Goal: Information Seeking & Learning: Learn about a topic

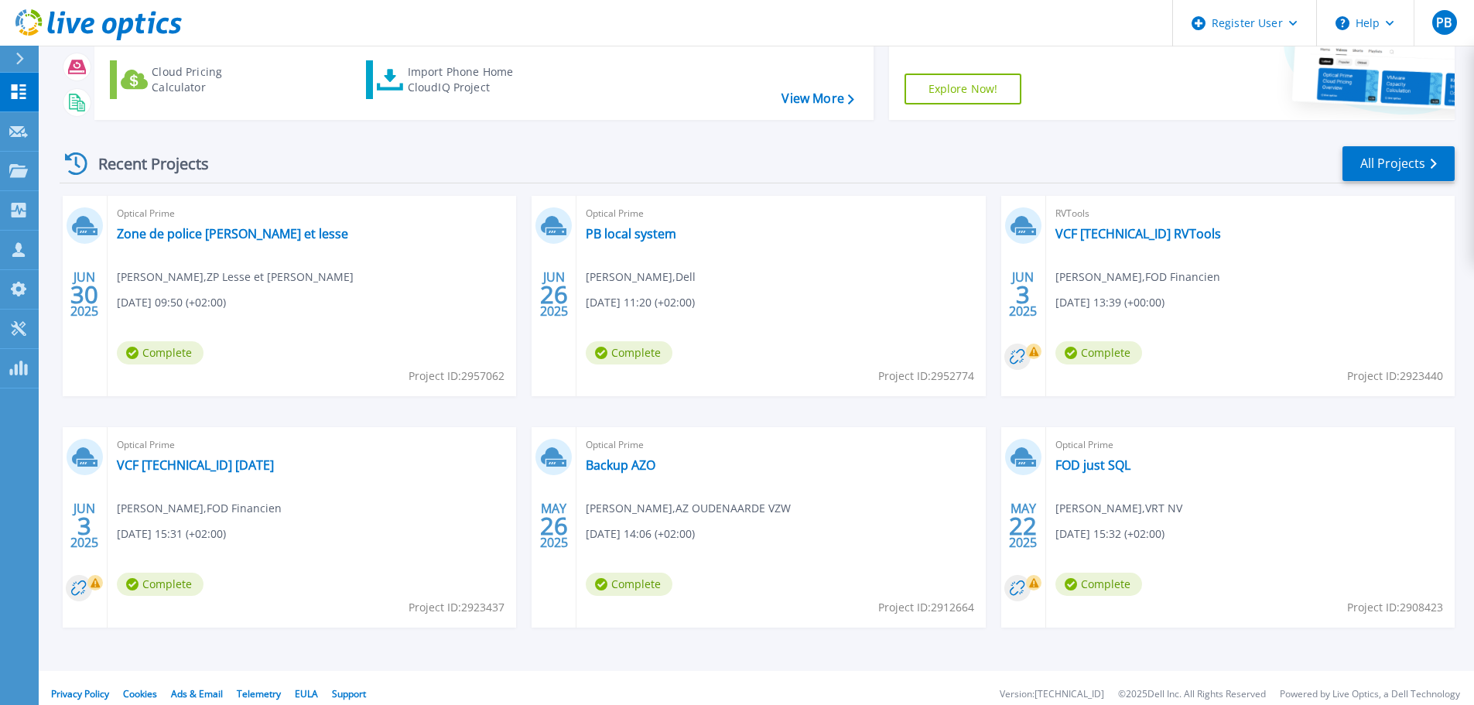
scroll to position [152, 0]
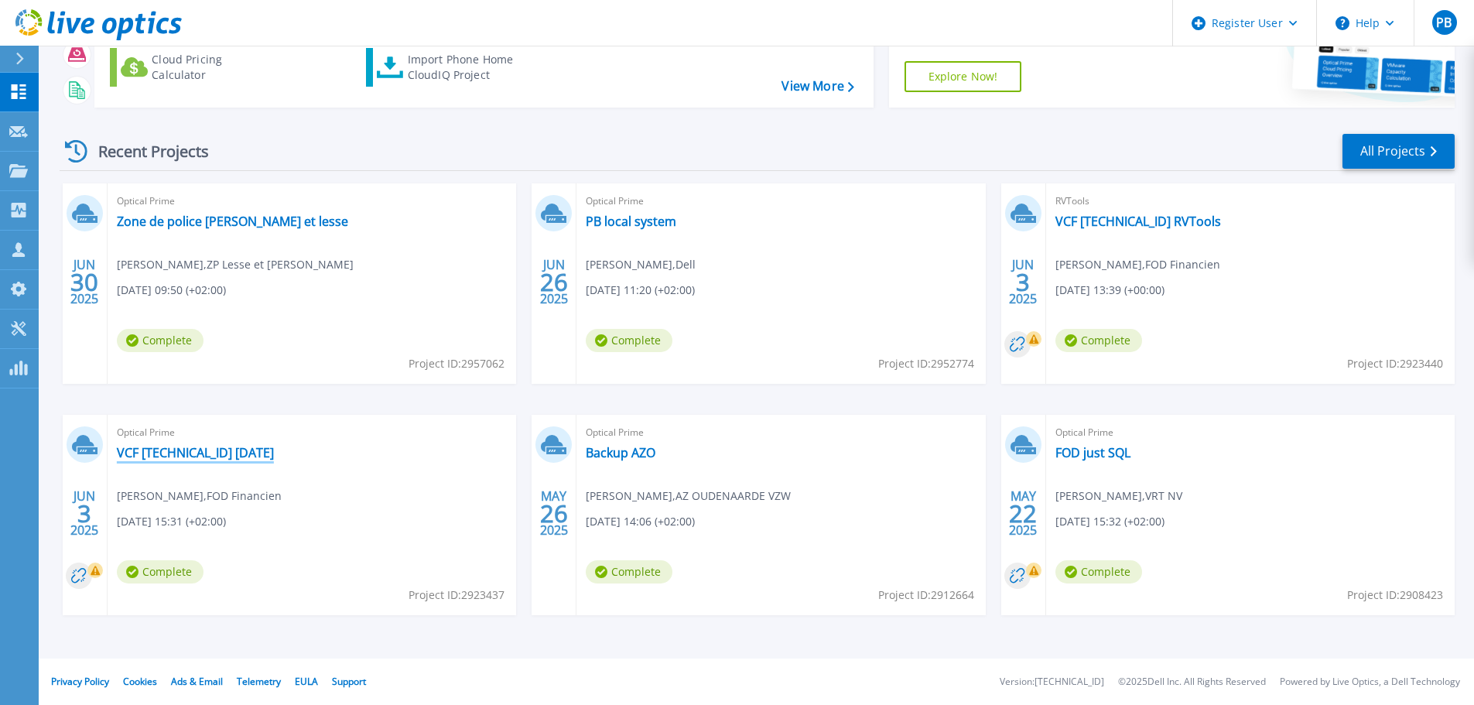
click at [161, 457] on link "VCF [TECHNICAL_ID] [DATE]" at bounding box center [195, 452] width 157 height 15
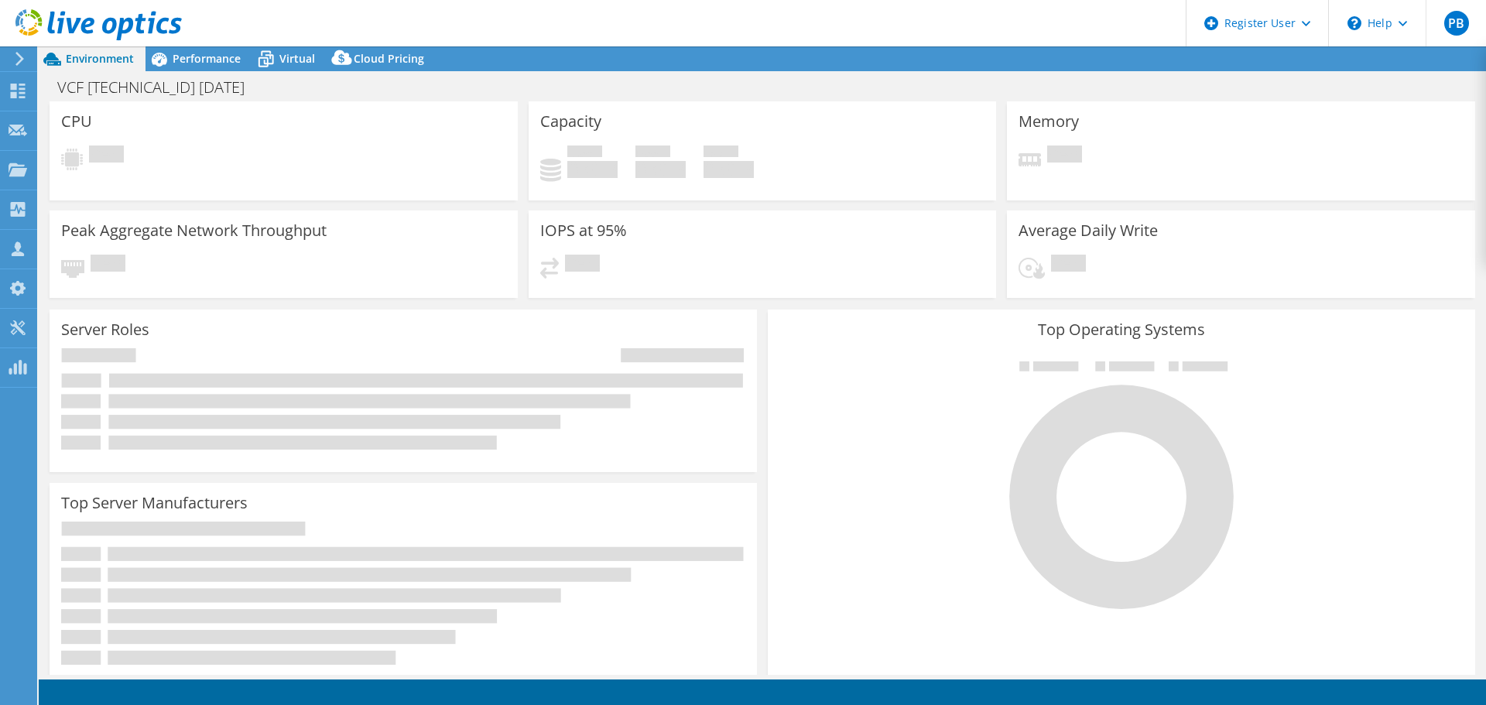
select select "USD"
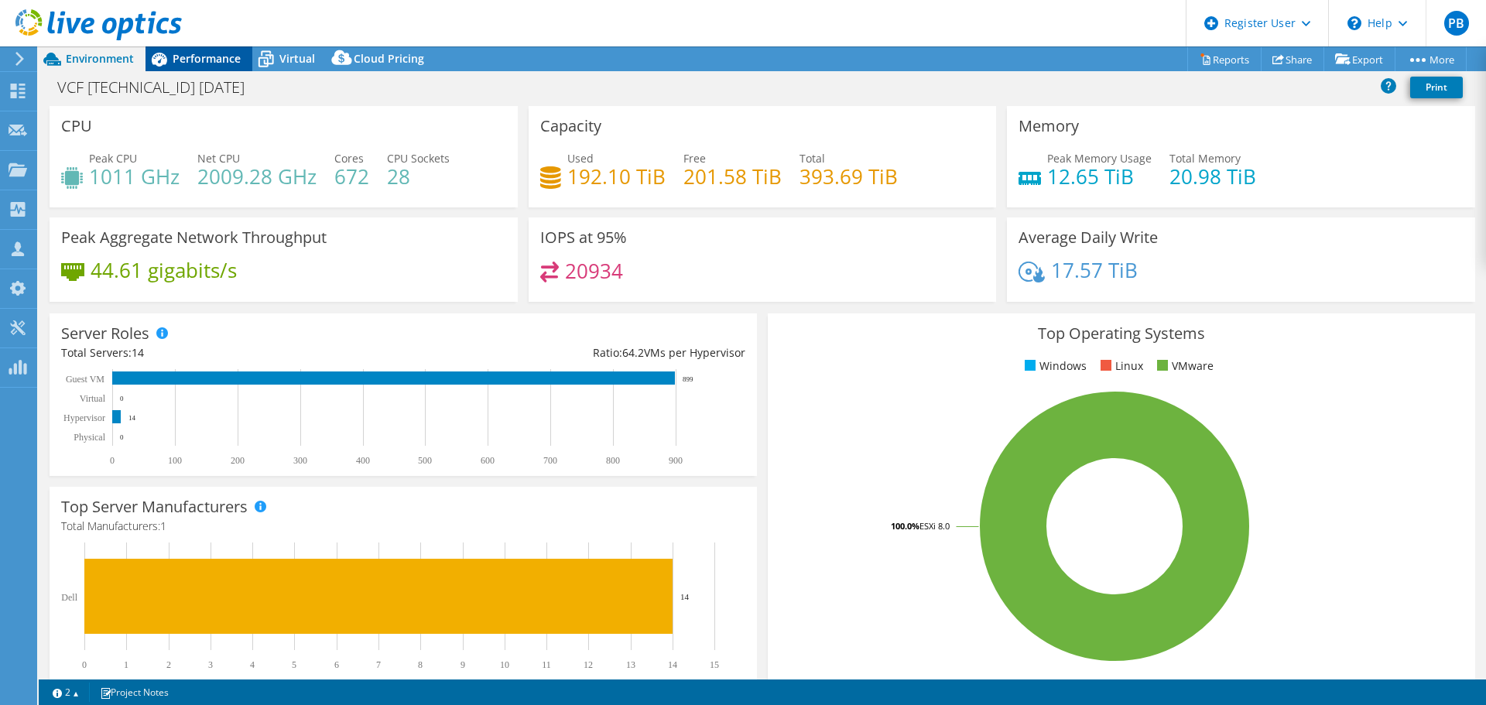
click at [207, 58] on span "Performance" at bounding box center [207, 58] width 68 height 15
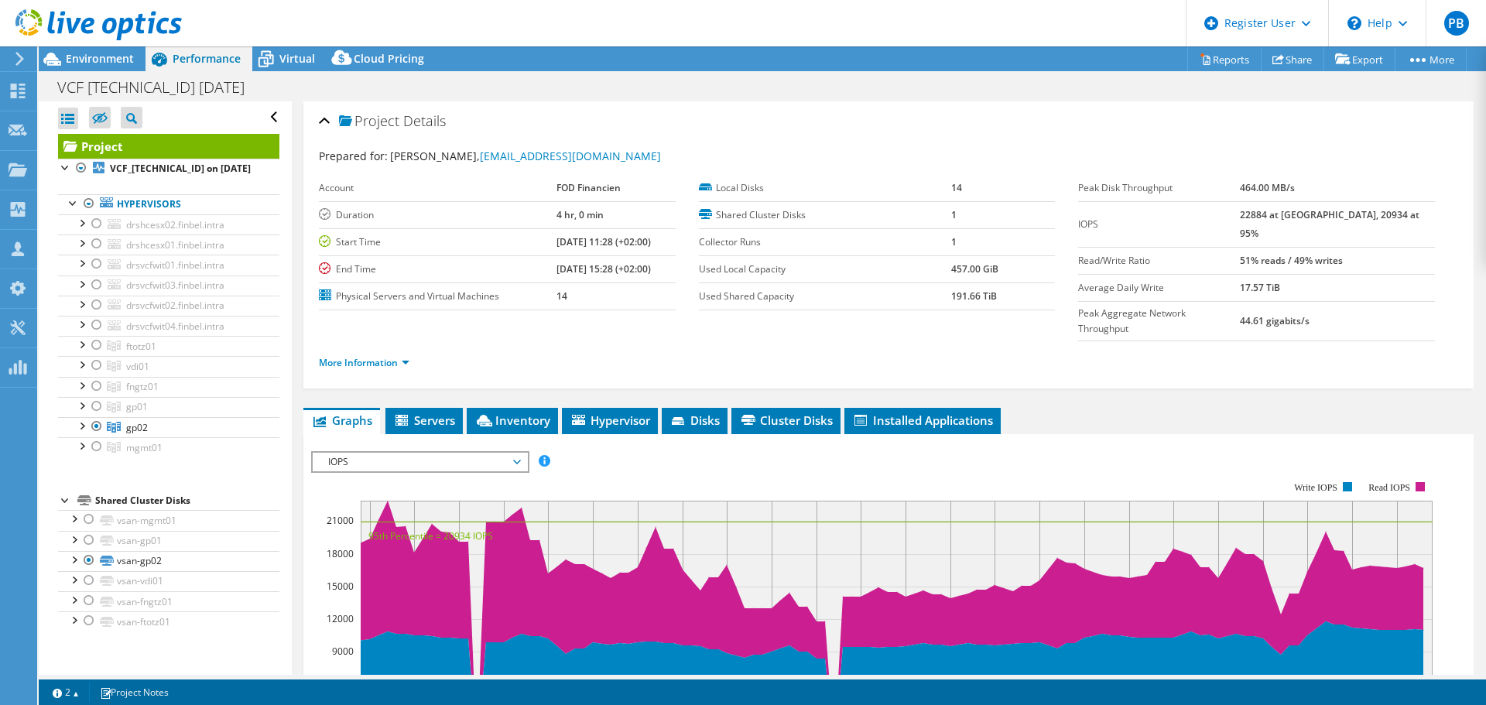
click at [99, 50] on div at bounding box center [91, 26] width 182 height 52
click at [98, 56] on span "Environment" at bounding box center [100, 58] width 68 height 15
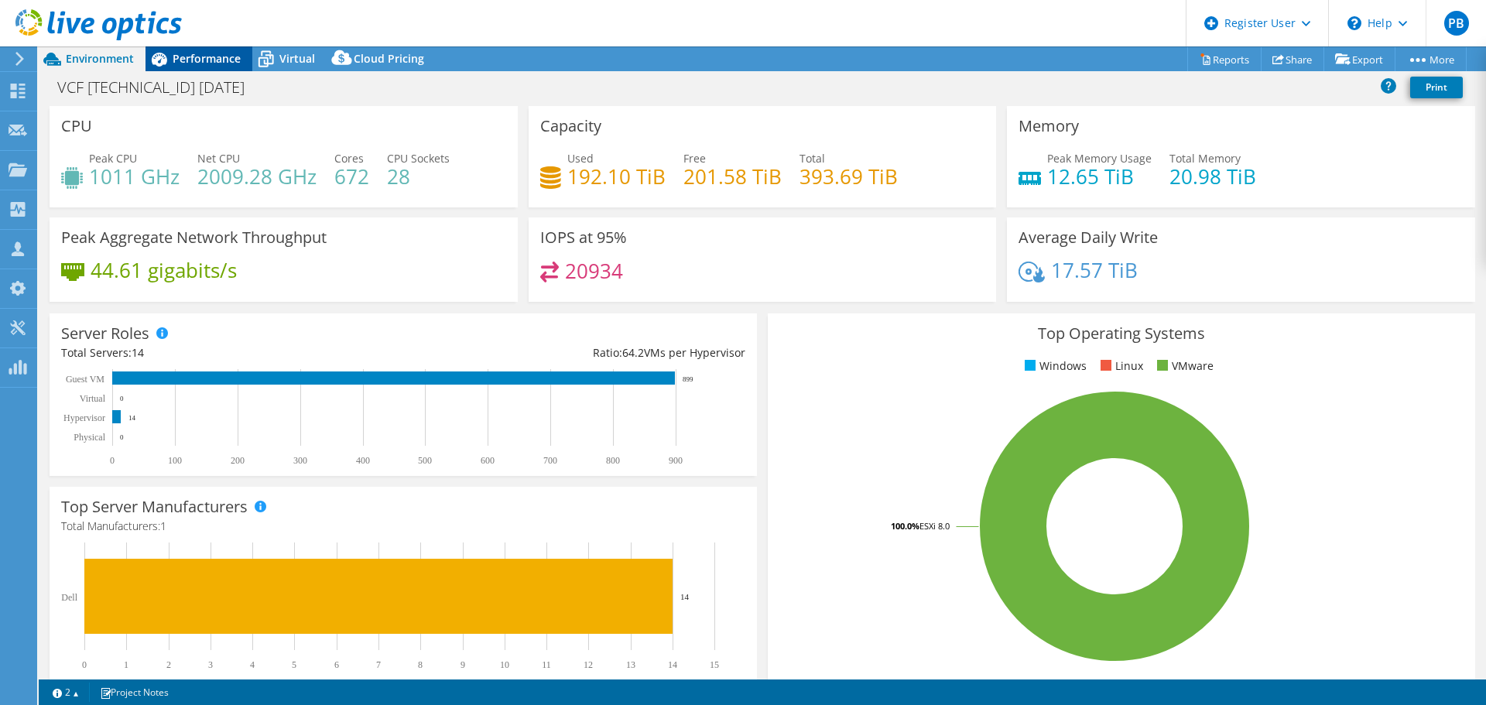
click at [200, 60] on span "Performance" at bounding box center [207, 58] width 68 height 15
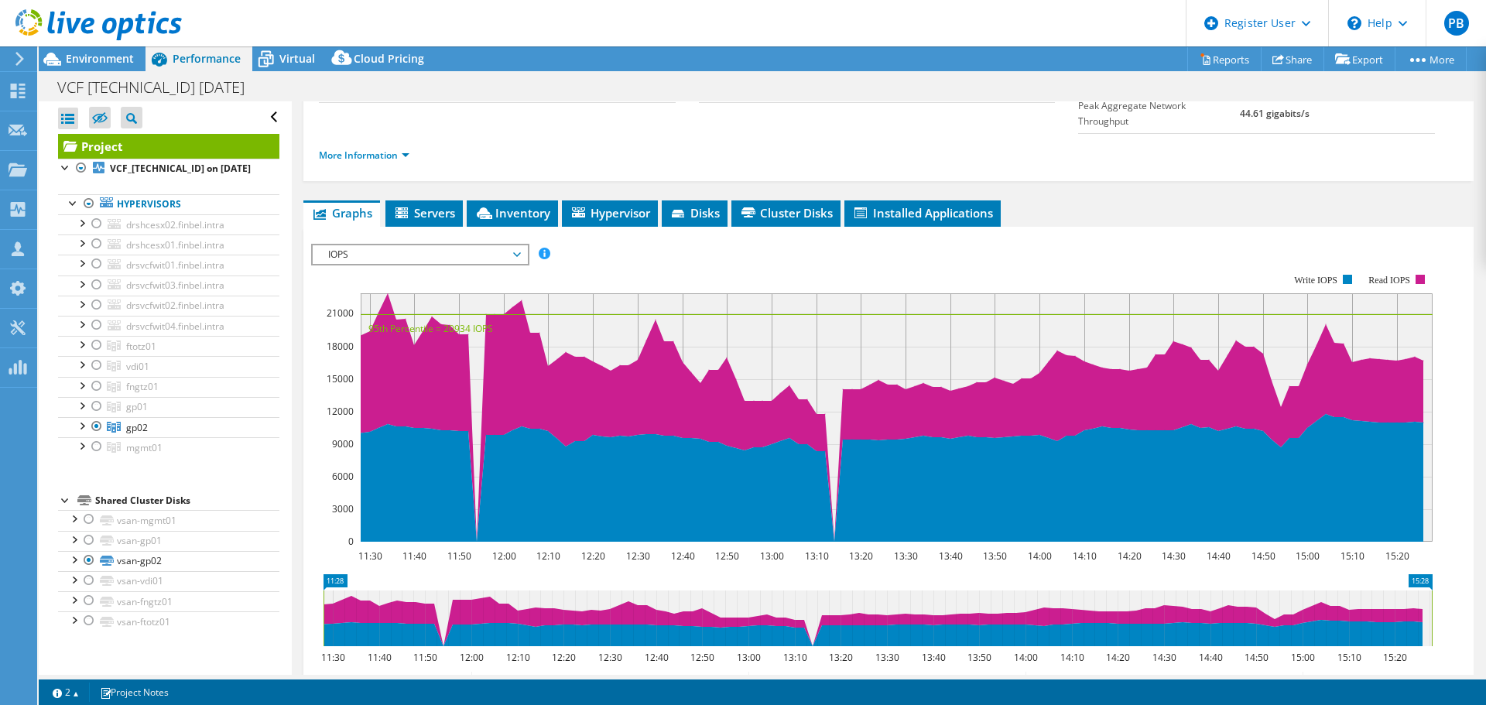
scroll to position [232, 0]
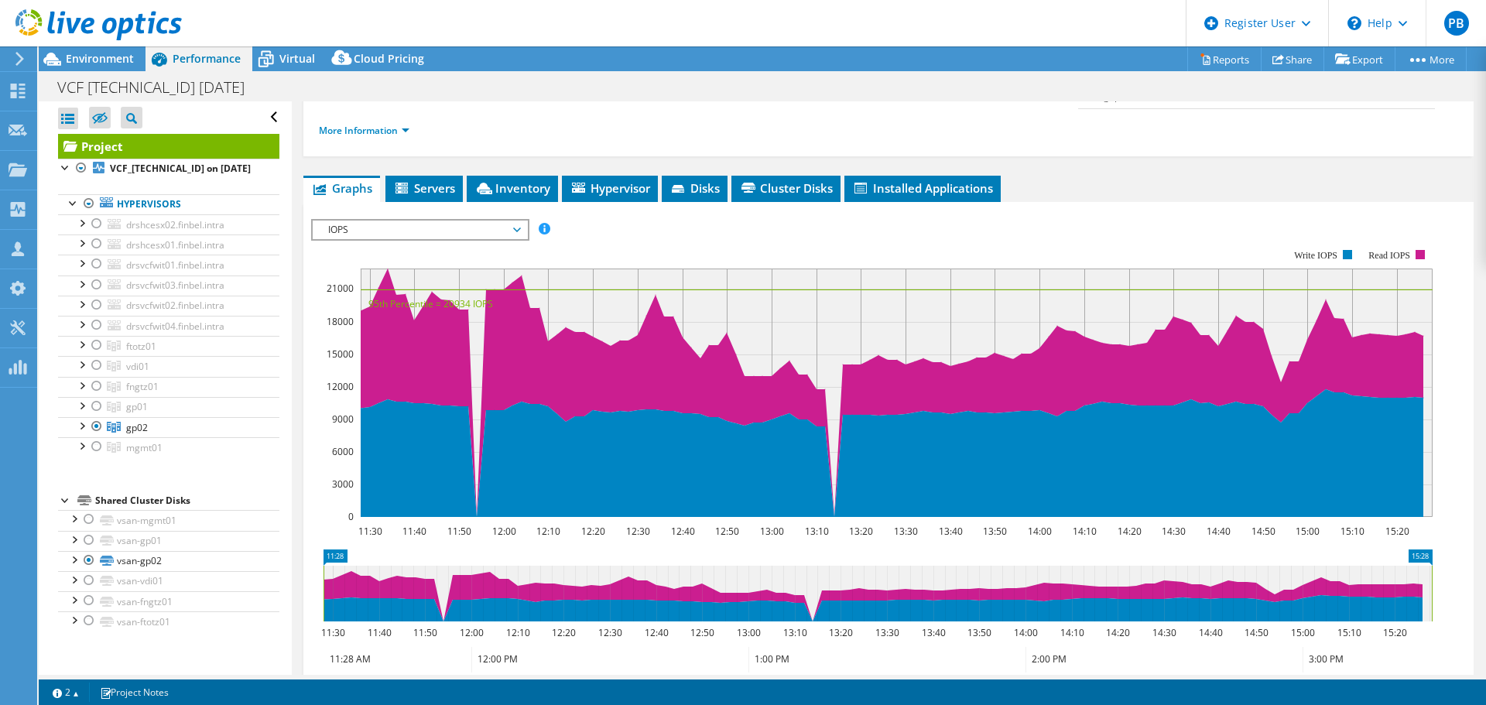
click at [514, 221] on span "IOPS" at bounding box center [419, 230] width 199 height 19
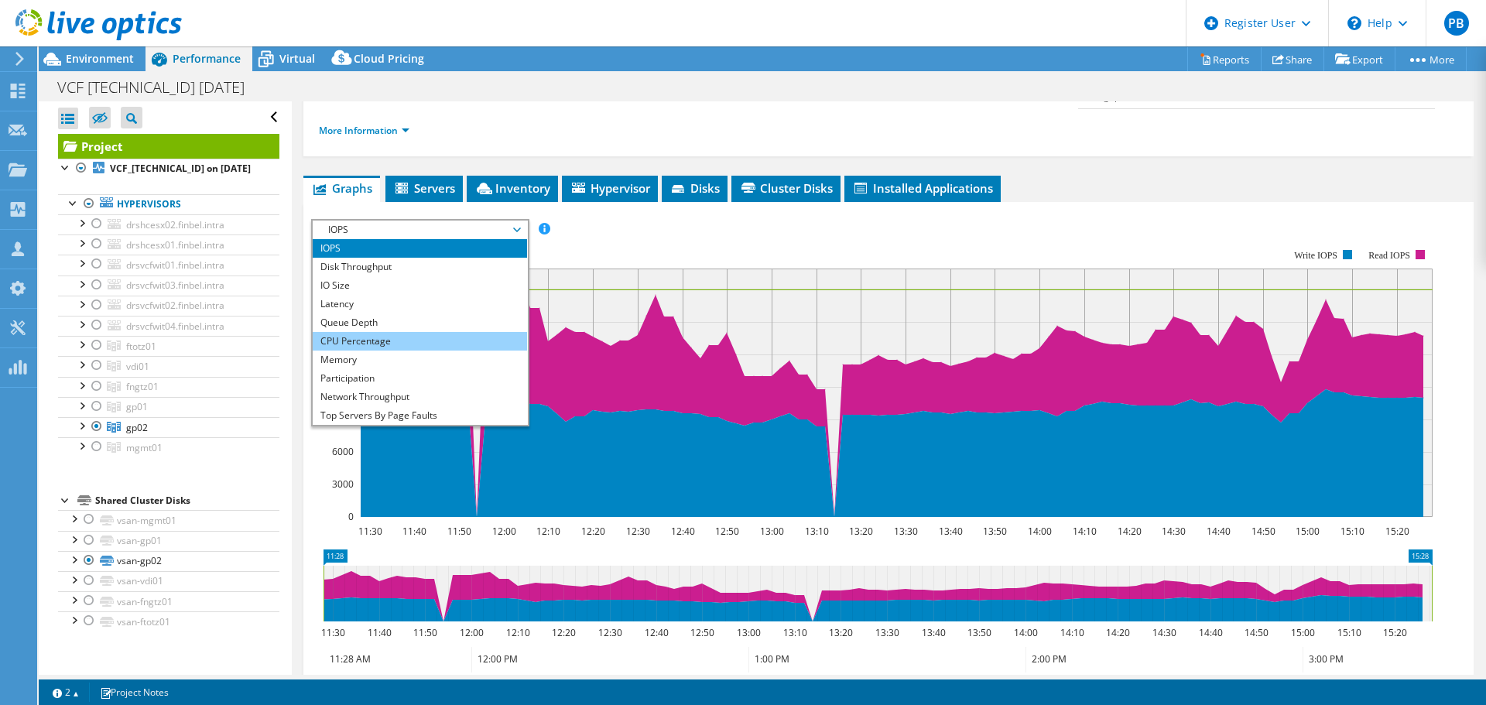
click at [442, 332] on li "CPU Percentage" at bounding box center [420, 341] width 214 height 19
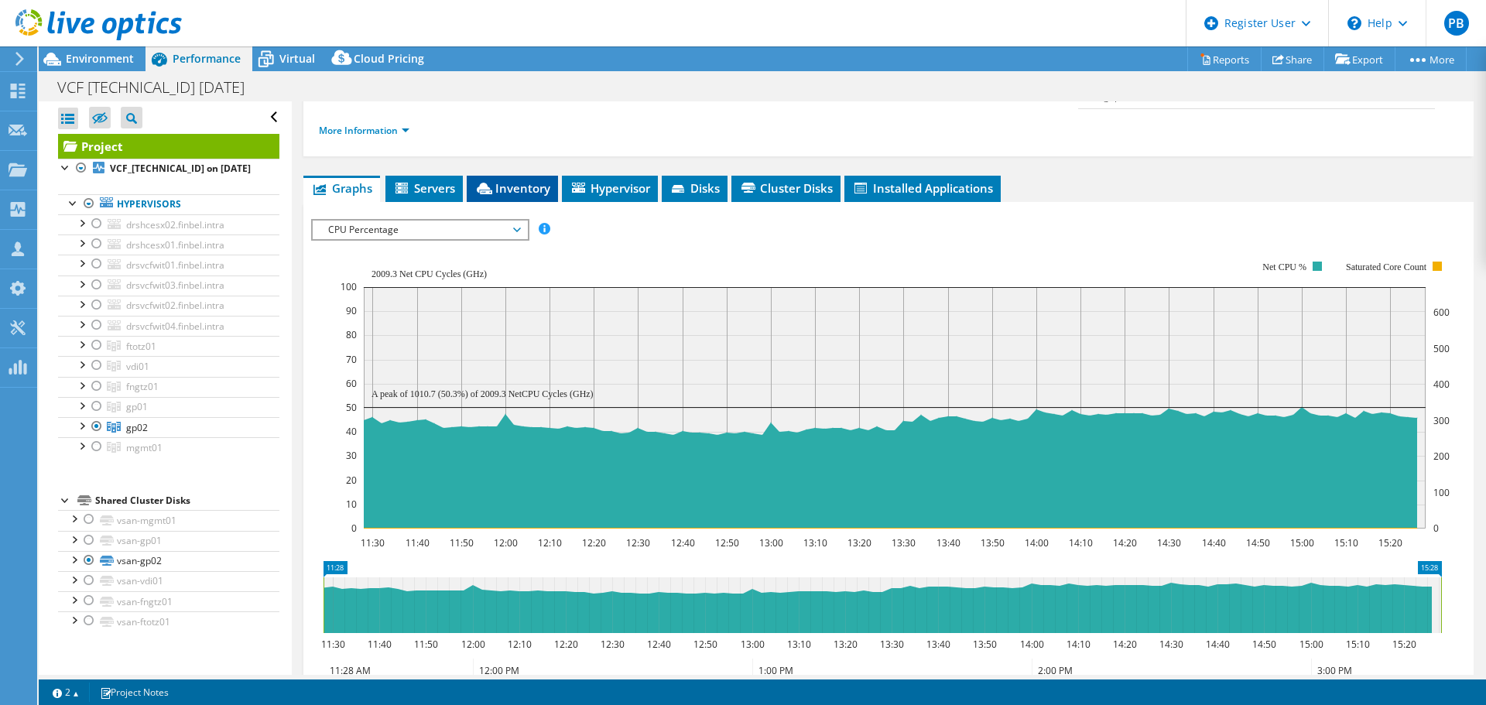
click at [524, 180] on span "Inventory" at bounding box center [512, 187] width 76 height 15
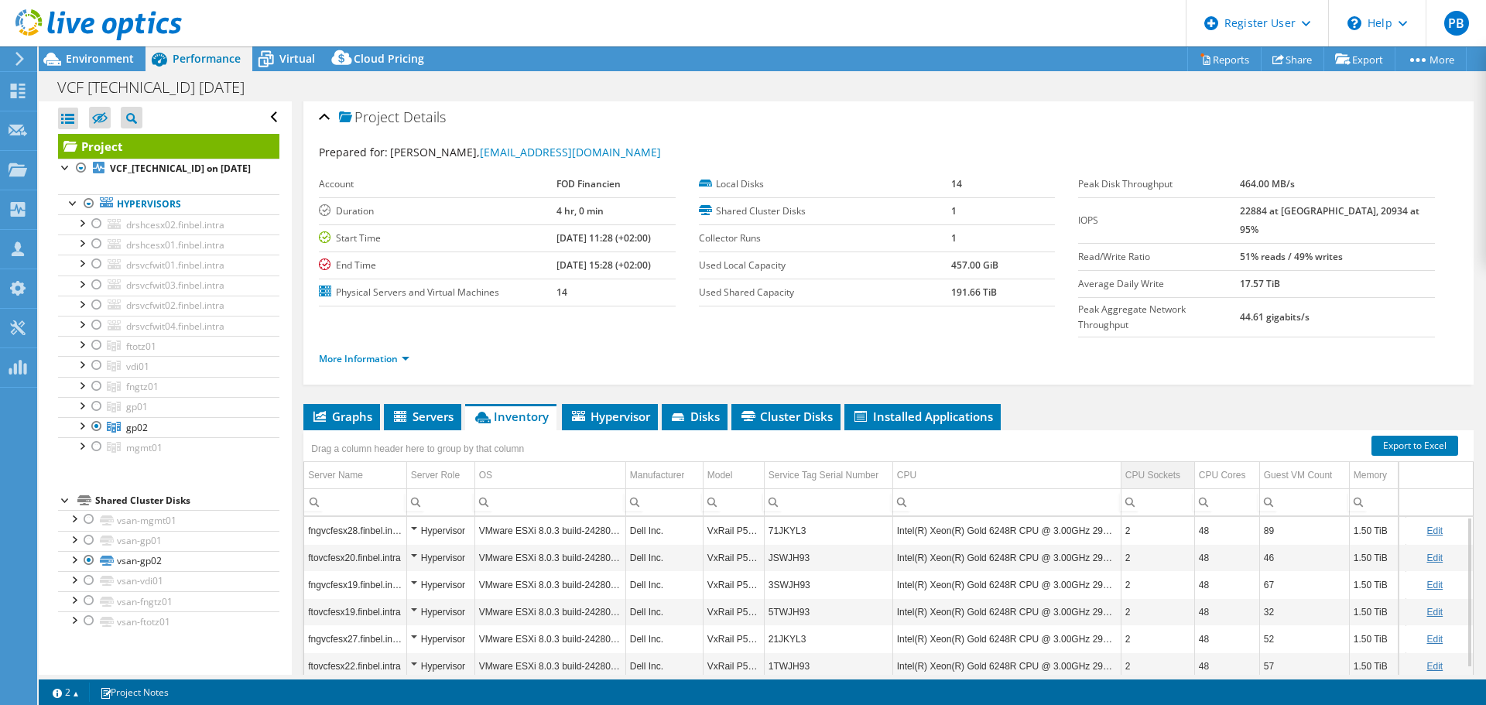
scroll to position [0, 0]
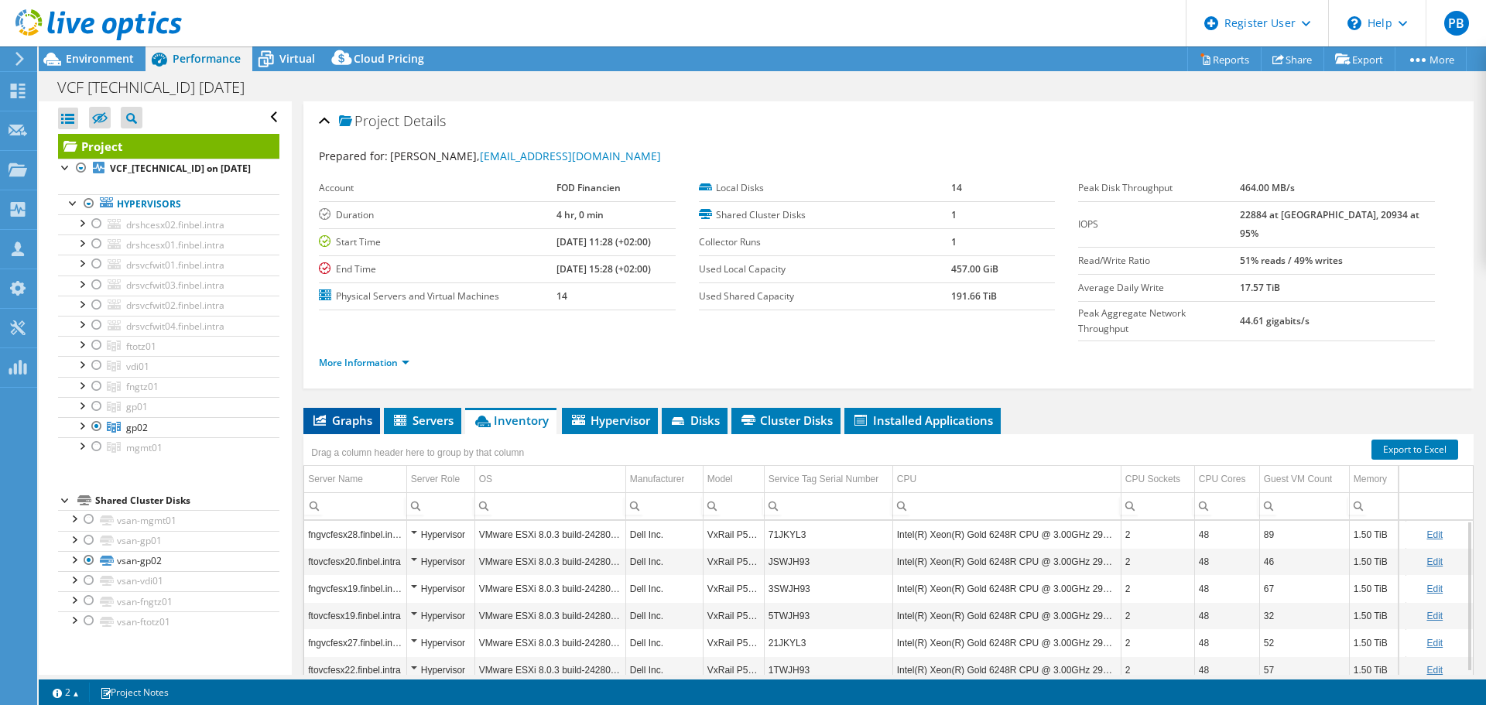
click at [350, 412] on span "Graphs" at bounding box center [341, 419] width 61 height 15
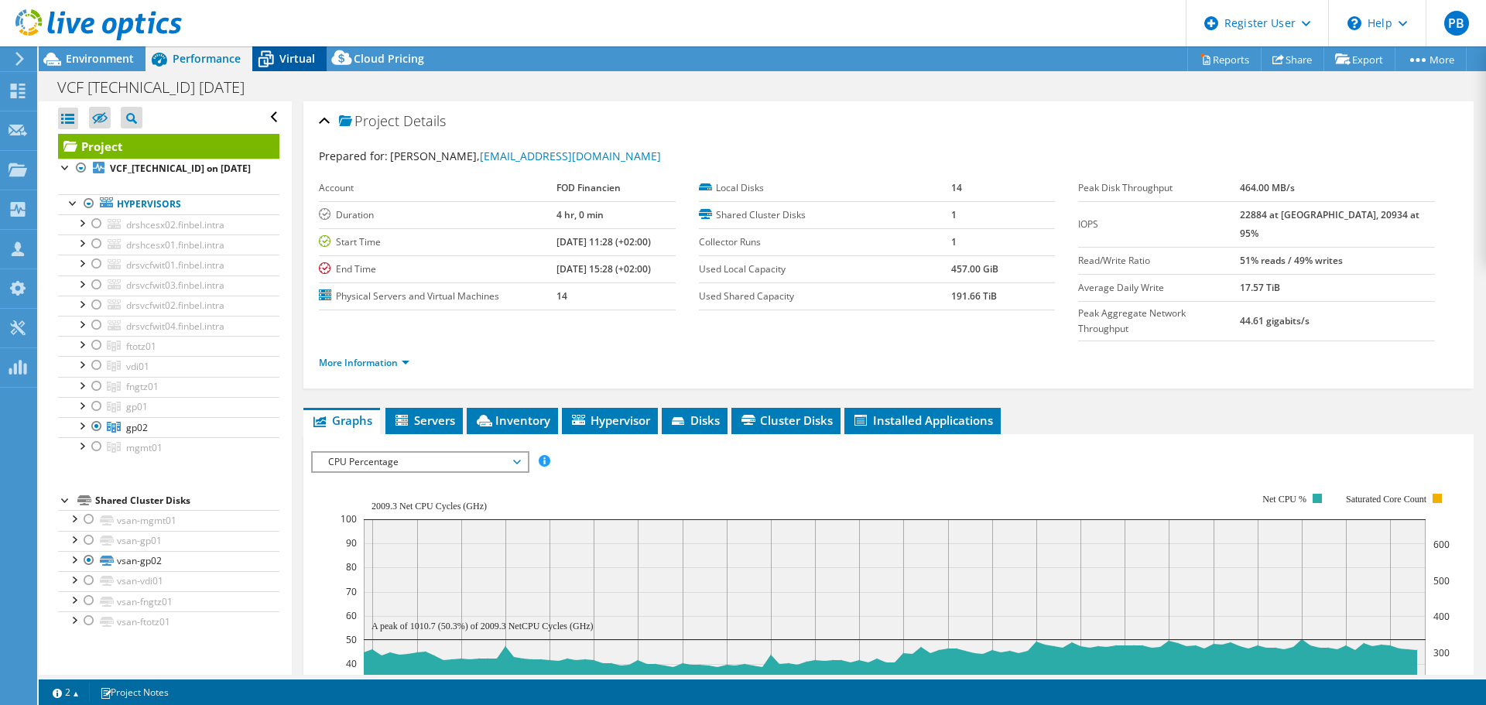
click at [289, 59] on span "Virtual" at bounding box center [297, 58] width 36 height 15
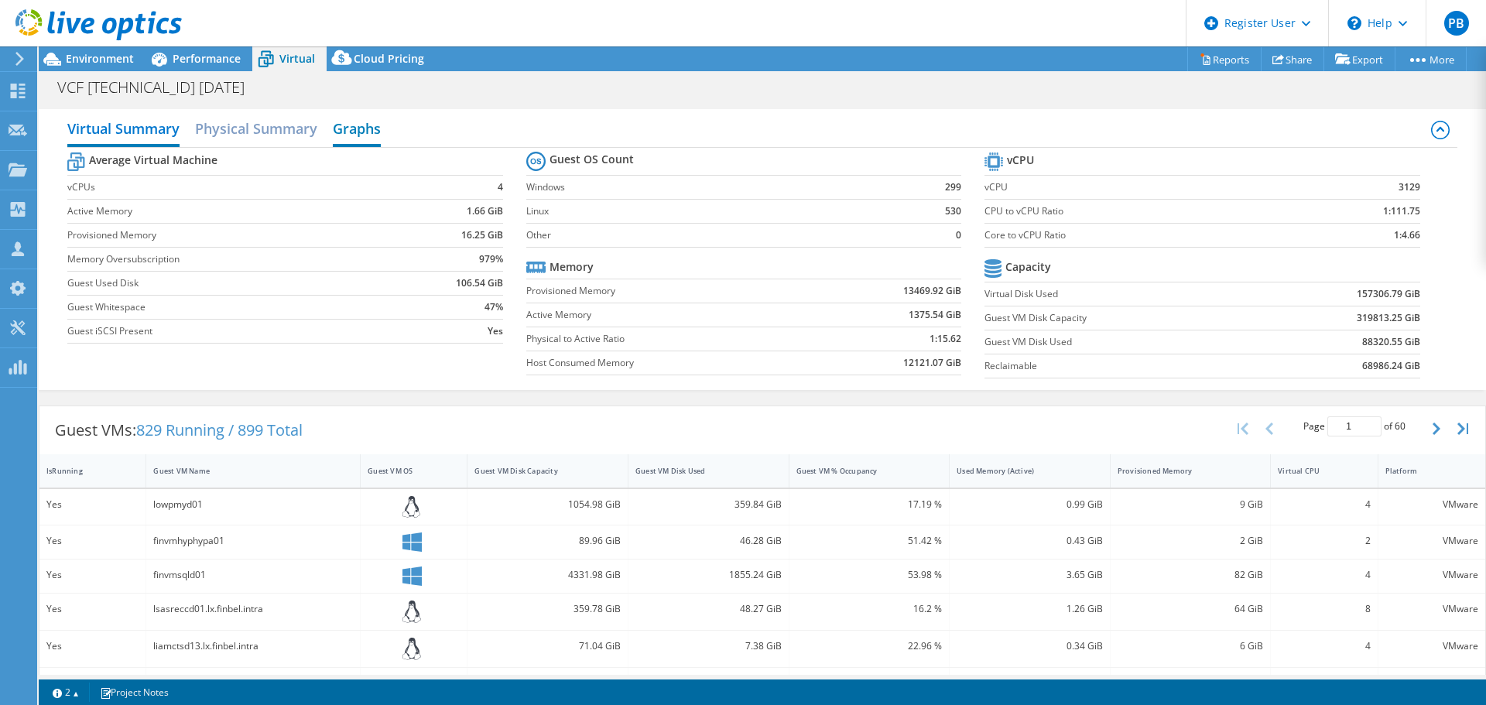
click at [372, 128] on h2 "Graphs" at bounding box center [357, 130] width 48 height 34
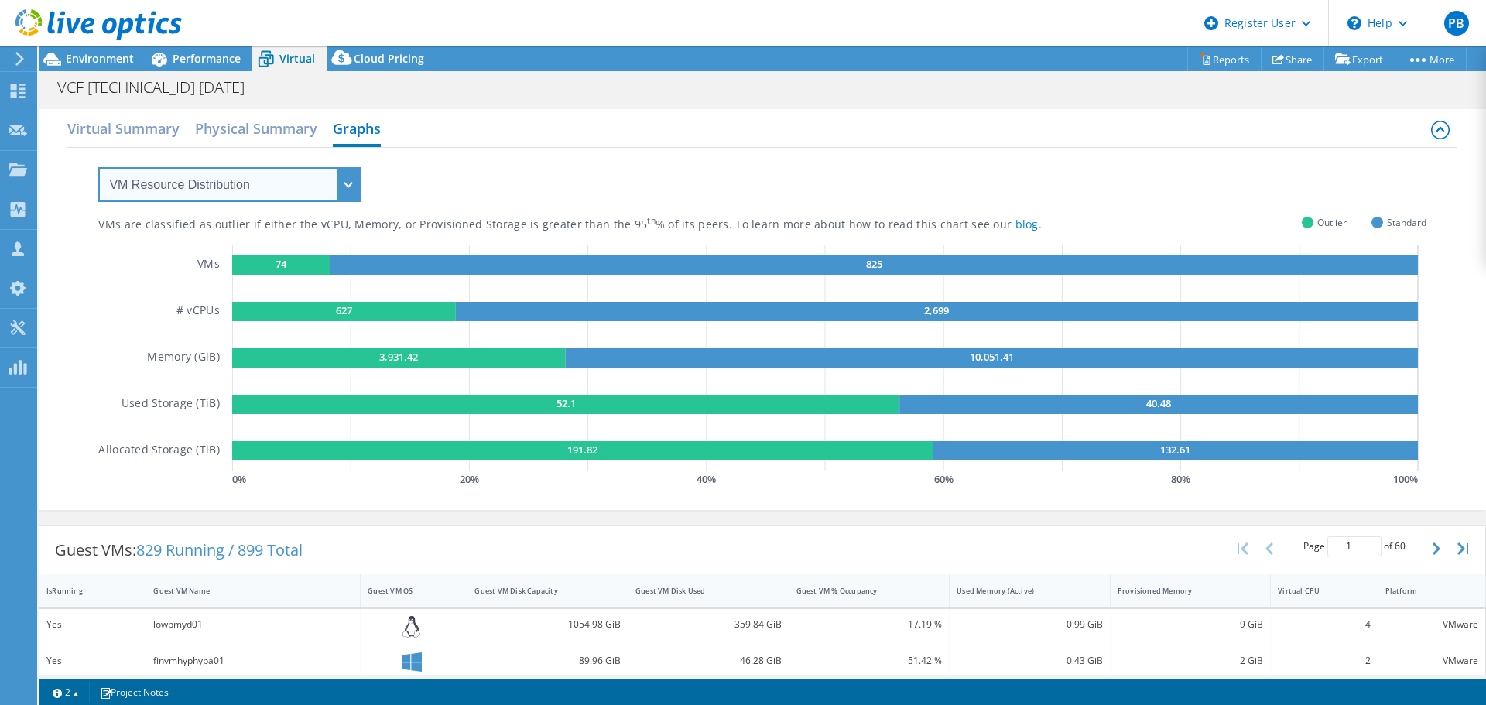
click at [348, 183] on select "VM Resource Distribution Provisioning Contrast Over Provisioning" at bounding box center [229, 184] width 263 height 35
select select "Over Provisioning"
click at [98, 167] on select "VM Resource Distribution Provisioning Contrast Over Provisioning" at bounding box center [229, 184] width 263 height 35
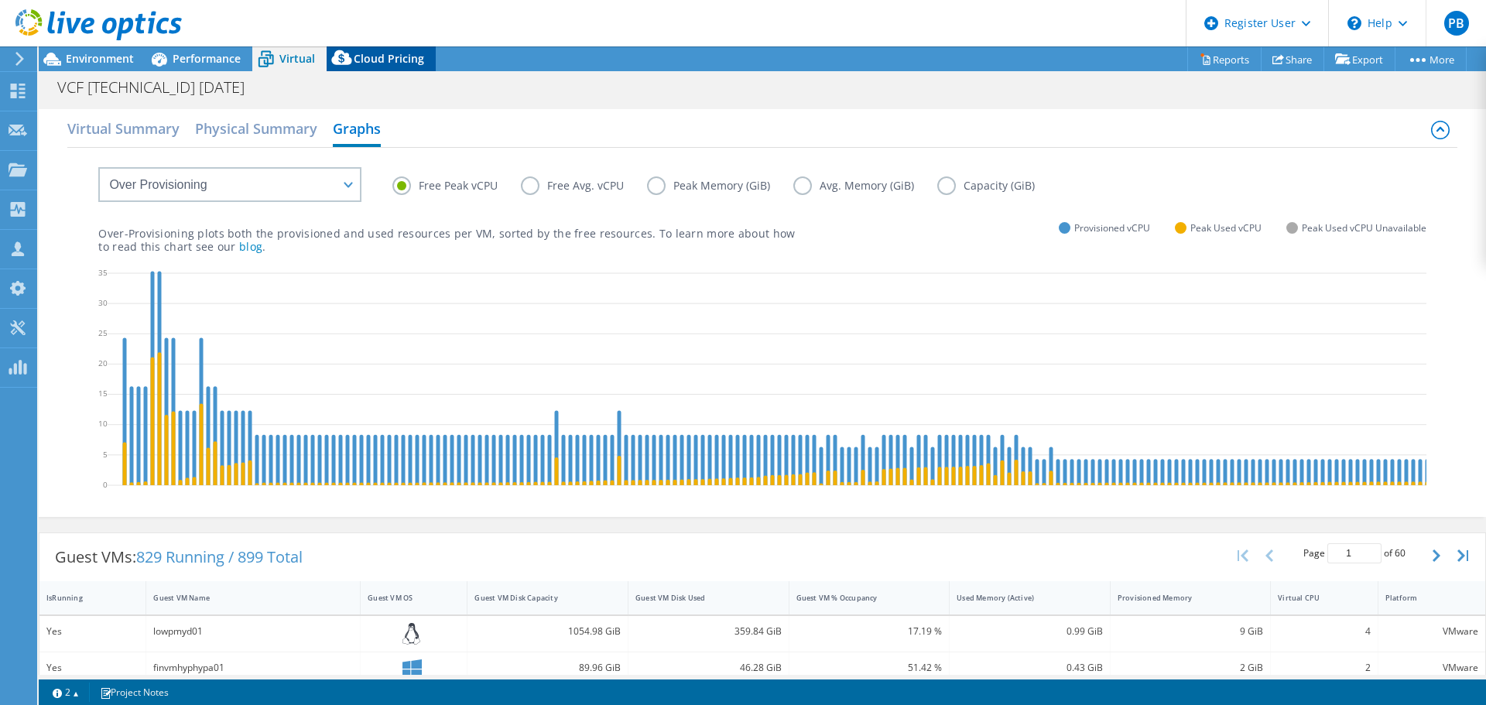
click at [382, 62] on span "Cloud Pricing" at bounding box center [389, 58] width 70 height 15
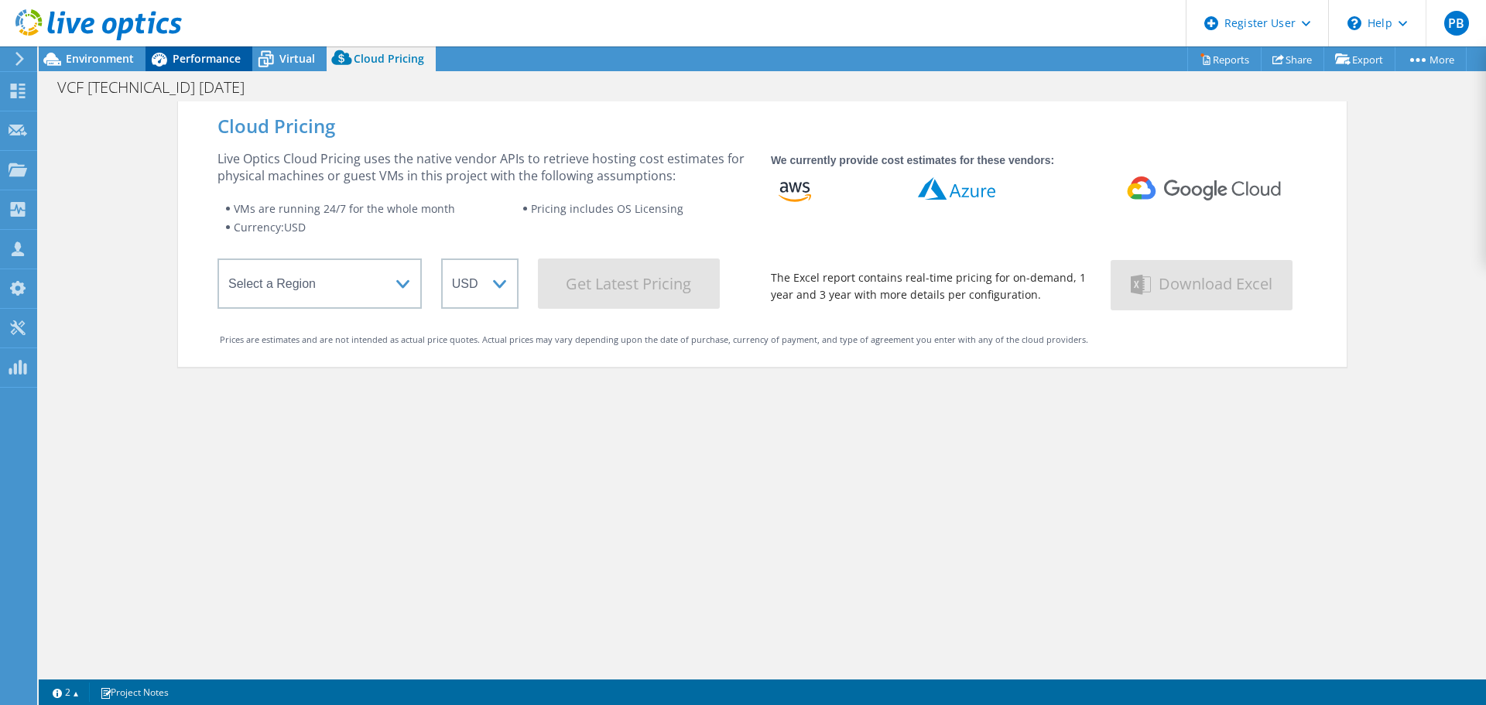
click at [221, 63] on span "Performance" at bounding box center [207, 58] width 68 height 15
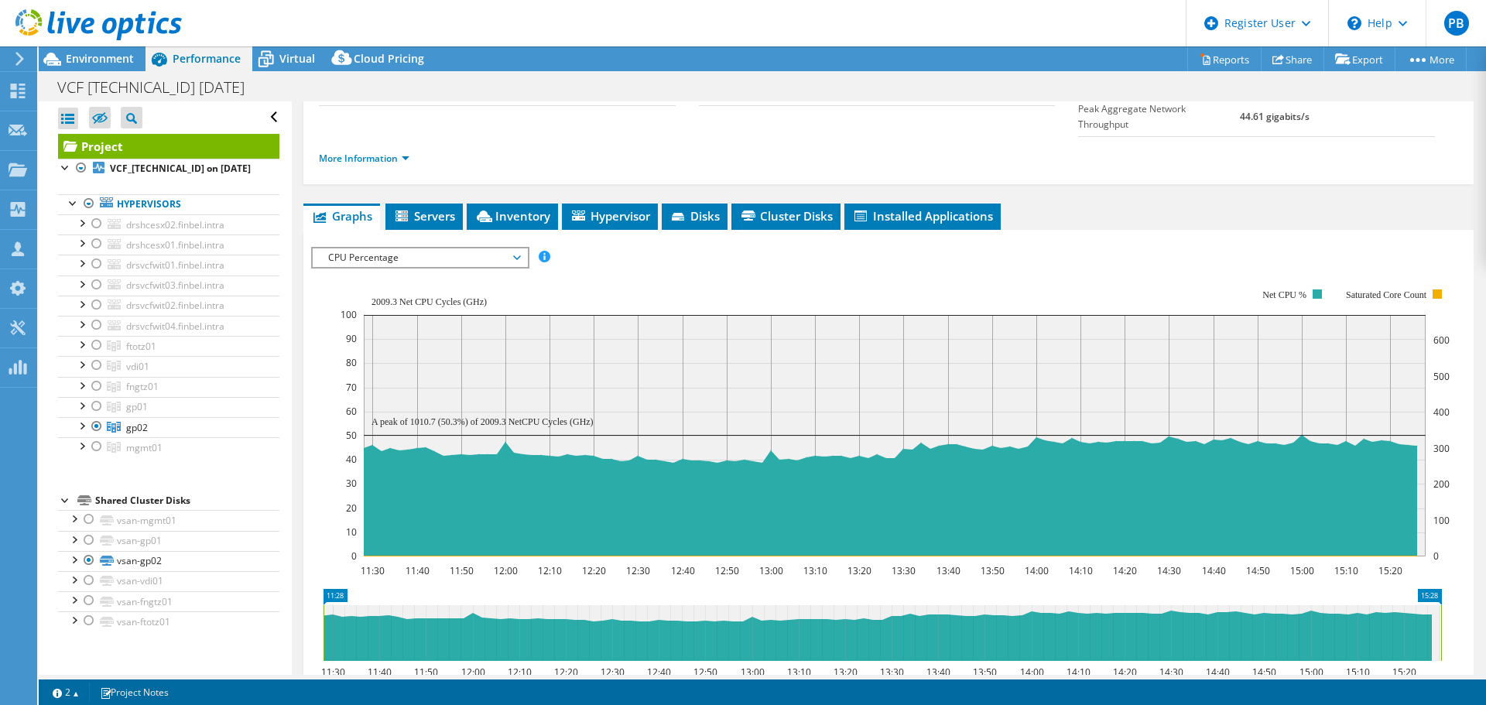
scroll to position [232, 0]
